Goal: Go to known website: Access a specific website the user already knows

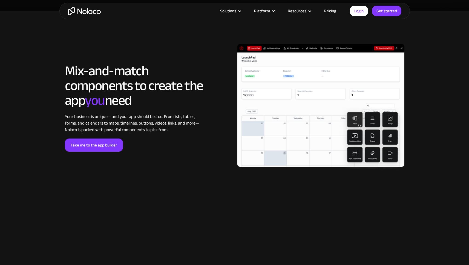
scroll to position [921, 0]
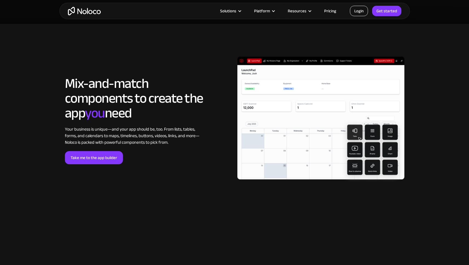
click at [358, 13] on link "Login" at bounding box center [359, 11] width 18 height 10
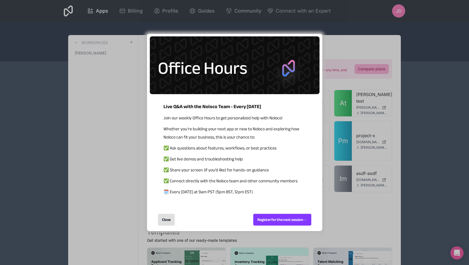
click at [165, 219] on div "Close" at bounding box center [166, 220] width 17 height 12
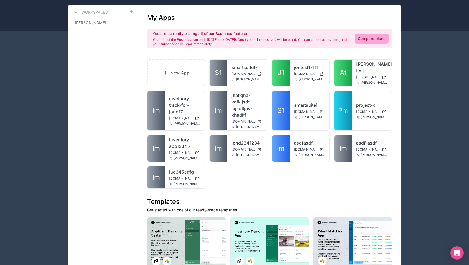
scroll to position [48, 0]
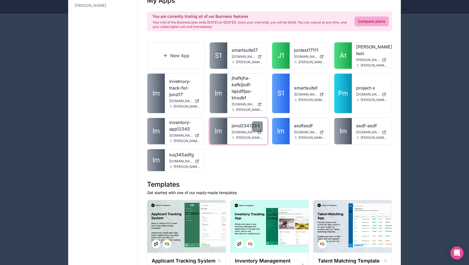
click at [243, 130] on span "jond2341234.noloco.co" at bounding box center [244, 132] width 24 height 4
